Goal: Task Accomplishment & Management: Use online tool/utility

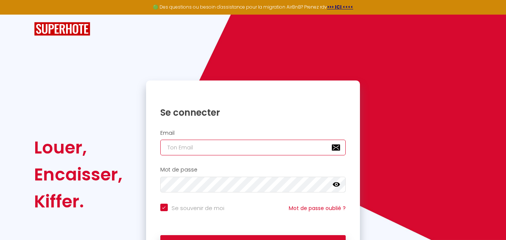
type input "[EMAIL_ADDRESS][DOMAIN_NAME]"
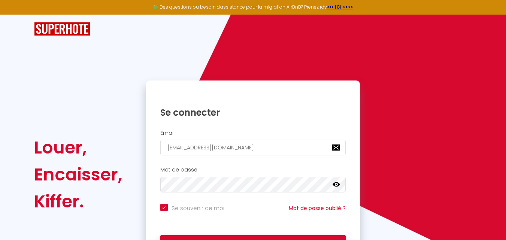
click at [336, 187] on icon at bounding box center [336, 184] width 7 height 7
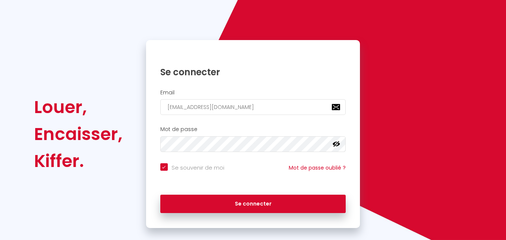
scroll to position [41, 0]
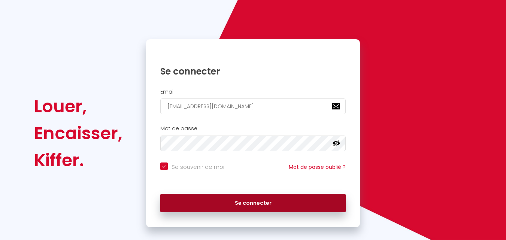
click at [243, 200] on button "Se connecter" at bounding box center [253, 203] width 186 height 19
checkbox input "true"
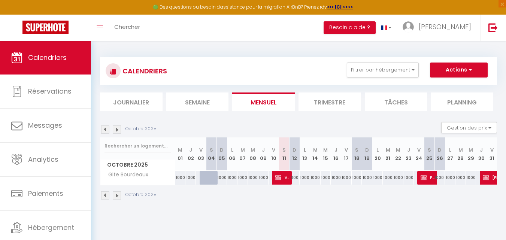
click at [115, 128] on img at bounding box center [117, 130] width 8 height 8
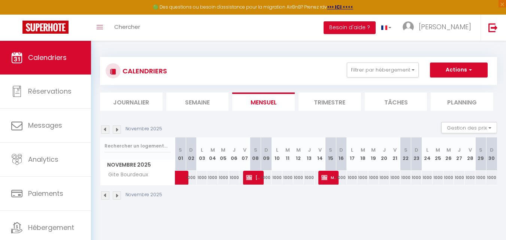
click at [115, 128] on img at bounding box center [117, 130] width 8 height 8
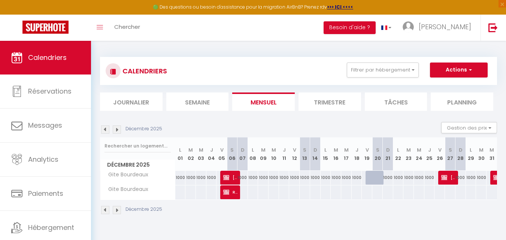
click at [376, 180] on div at bounding box center [381, 182] width 10 height 14
click at [378, 161] on th "S 20" at bounding box center [377, 153] width 10 height 33
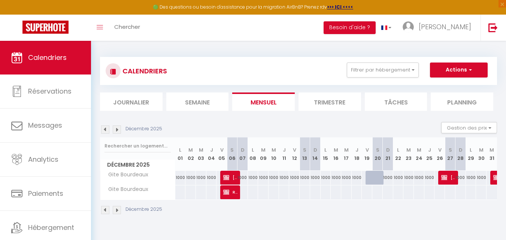
click at [376, 185] on td "1000" at bounding box center [377, 177] width 10 height 15
click at [375, 181] on div at bounding box center [377, 178] width 10 height 14
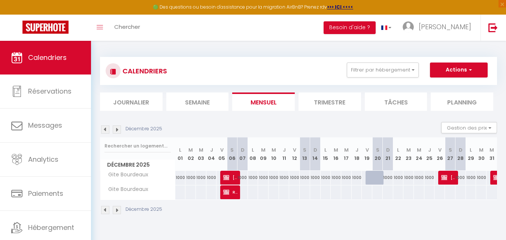
click at [375, 181] on div at bounding box center [377, 178] width 10 height 14
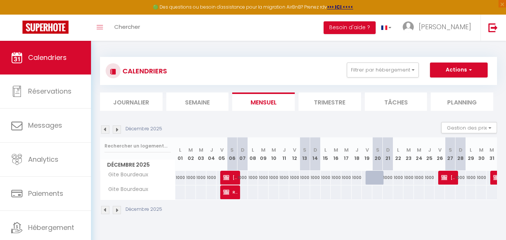
click at [375, 181] on div at bounding box center [377, 178] width 10 height 14
